Goal: Task Accomplishment & Management: Complete application form

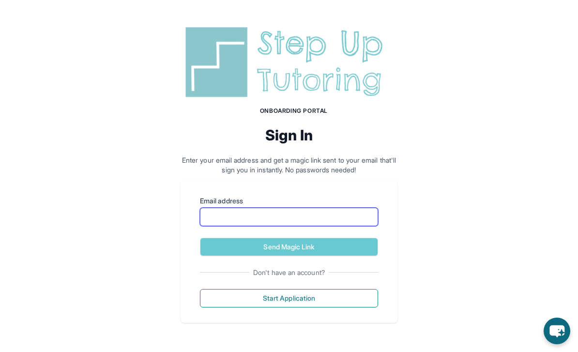
click at [224, 218] on input "Email address" at bounding box center [289, 217] width 178 height 18
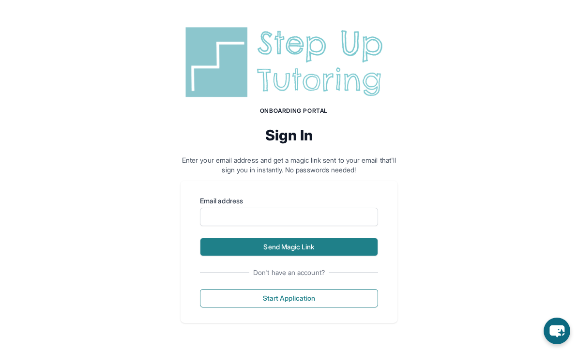
click at [272, 253] on button "Send Magic Link" at bounding box center [289, 247] width 178 height 18
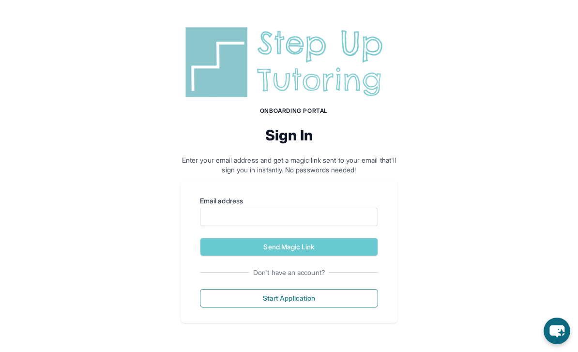
click at [189, 163] on p "Enter your email address and get a magic link sent to your email that'll sign y…" at bounding box center [289, 164] width 217 height 19
click at [224, 216] on input "Email address" at bounding box center [289, 217] width 178 height 18
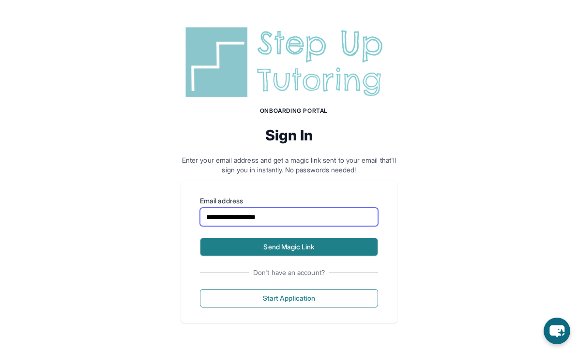
type input "**********"
click at [363, 255] on button "Send Magic Link" at bounding box center [289, 247] width 178 height 18
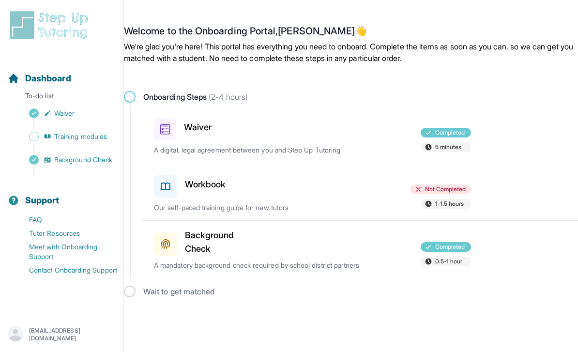
click at [173, 193] on span at bounding box center [165, 186] width 23 height 23
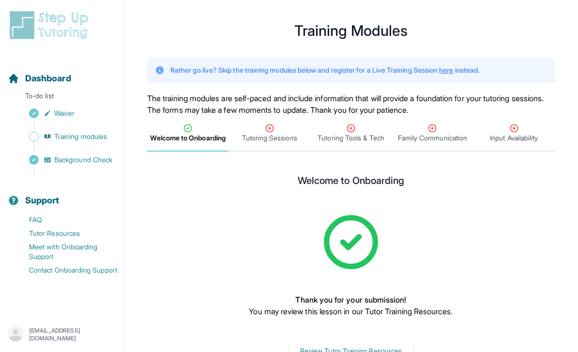
scroll to position [22, 0]
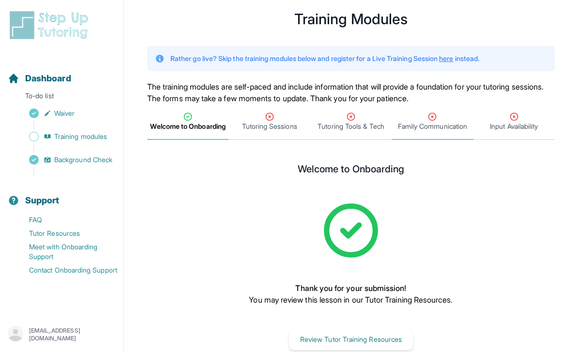
click at [417, 136] on span "Family Communication" at bounding box center [432, 122] width 81 height 36
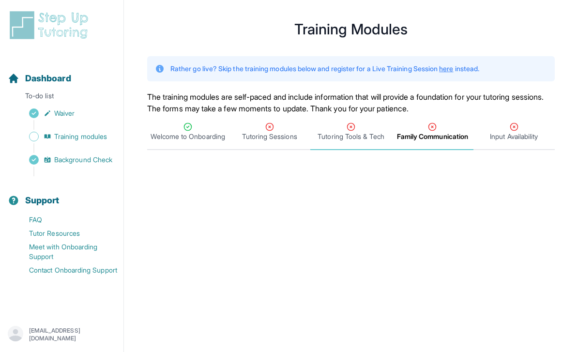
click at [343, 140] on span "Tutoring Tools & Tech" at bounding box center [350, 137] width 66 height 10
click at [496, 141] on span "Input Availability" at bounding box center [513, 132] width 81 height 36
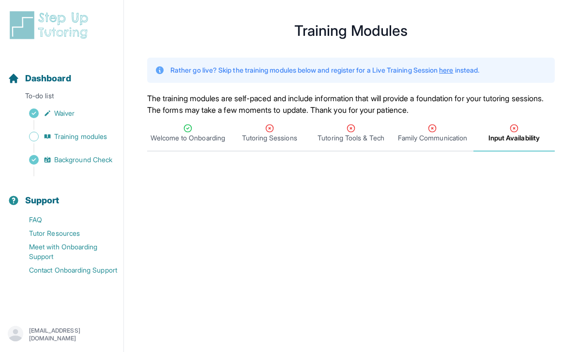
scroll to position [0, 0]
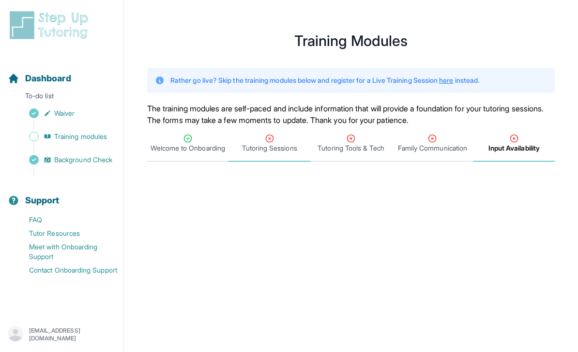
click at [267, 145] on span "Tutoring Sessions" at bounding box center [269, 148] width 55 height 10
click at [269, 157] on span "Tutoring Sessions" at bounding box center [268, 144] width 81 height 36
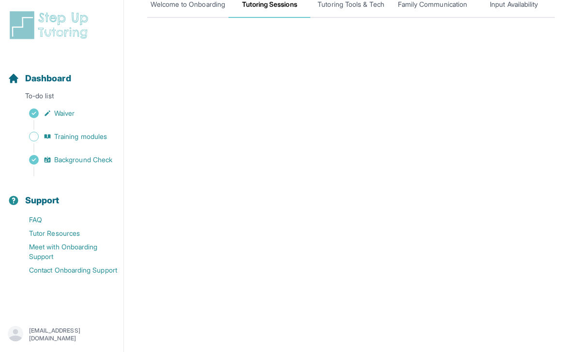
scroll to position [121, 0]
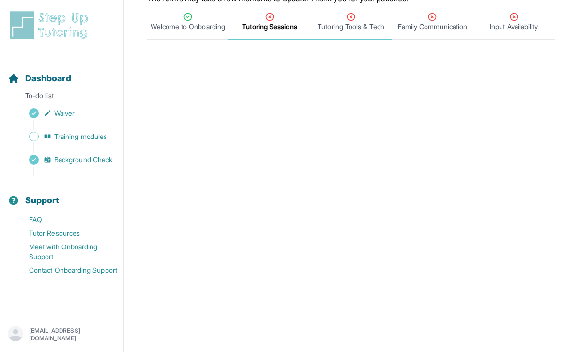
click at [325, 40] on span "Tutoring Tools & Tech" at bounding box center [350, 22] width 81 height 36
click at [411, 37] on span "Family Communication" at bounding box center [432, 22] width 81 height 36
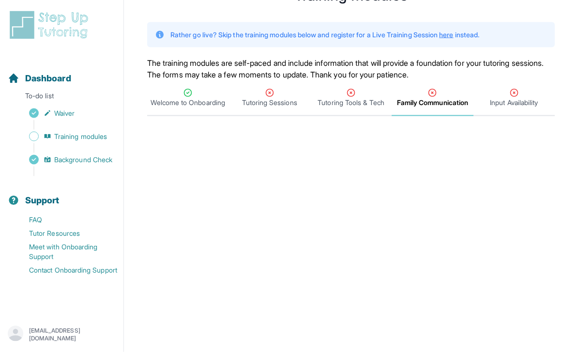
scroll to position [0, 0]
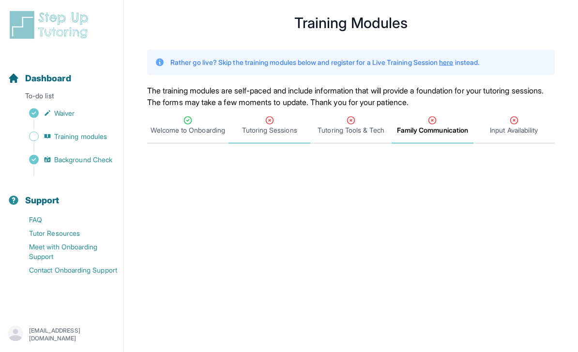
click at [267, 133] on span "Tutoring Sessions" at bounding box center [269, 130] width 55 height 10
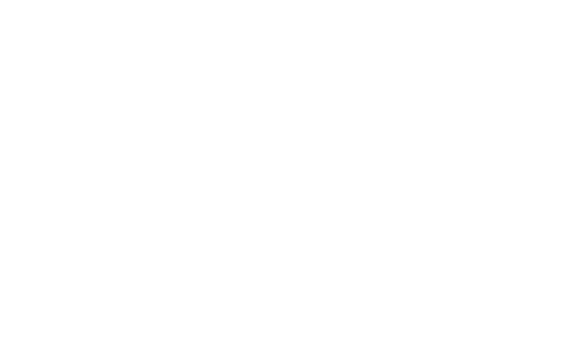
scroll to position [180, 0]
